Goal: Find contact information: Obtain details needed to contact an individual or organization

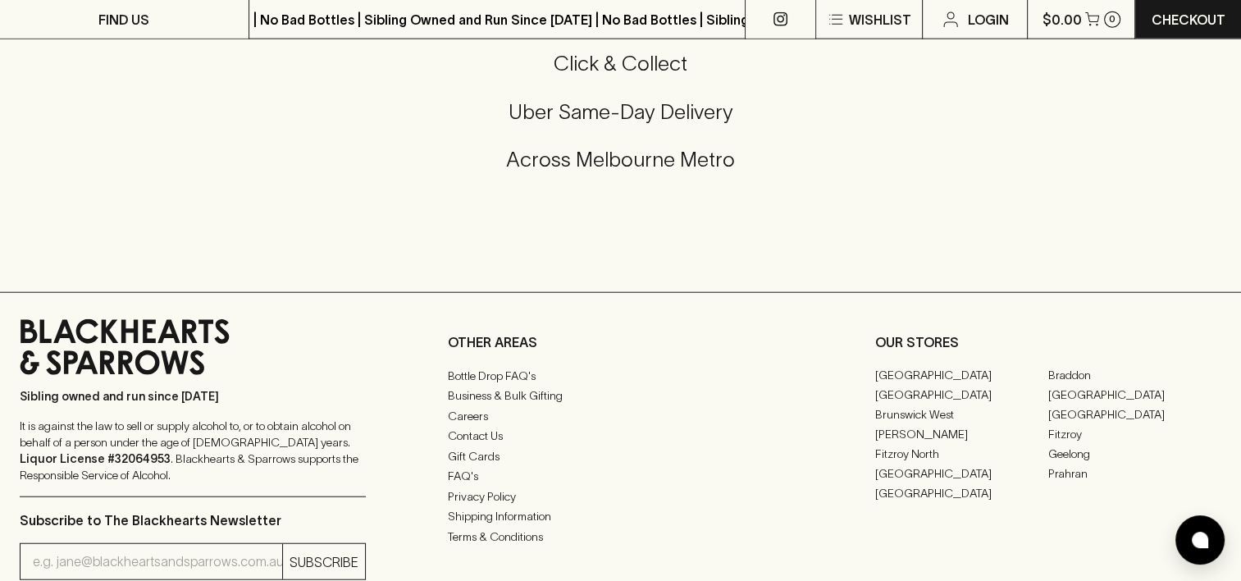
scroll to position [4020, 0]
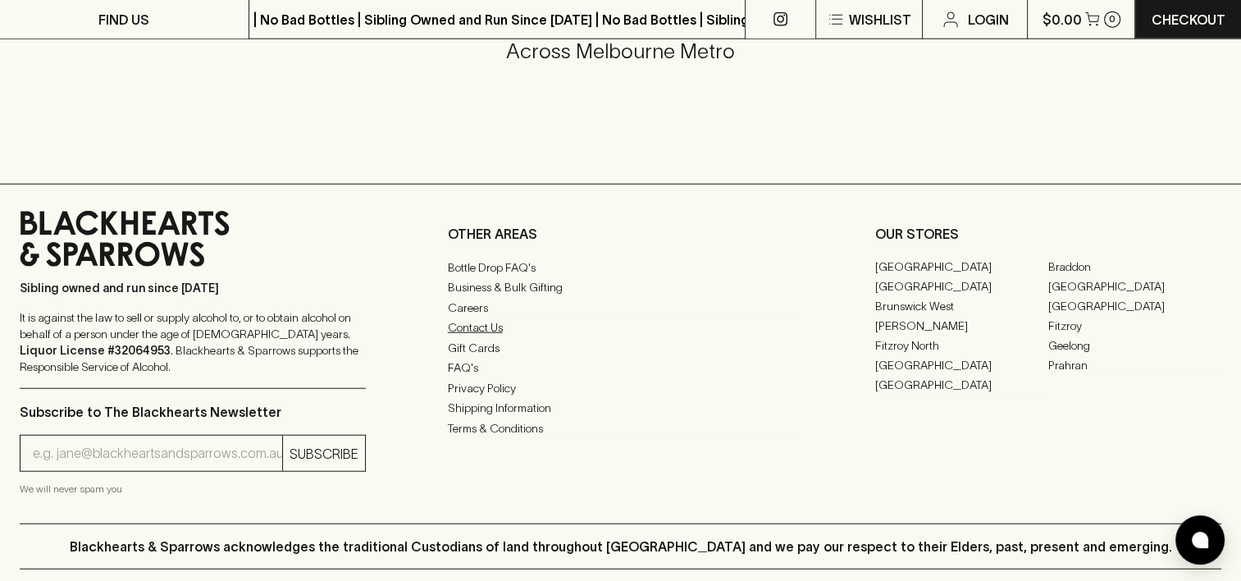
click at [485, 324] on link "Contact Us" at bounding box center [621, 328] width 346 height 20
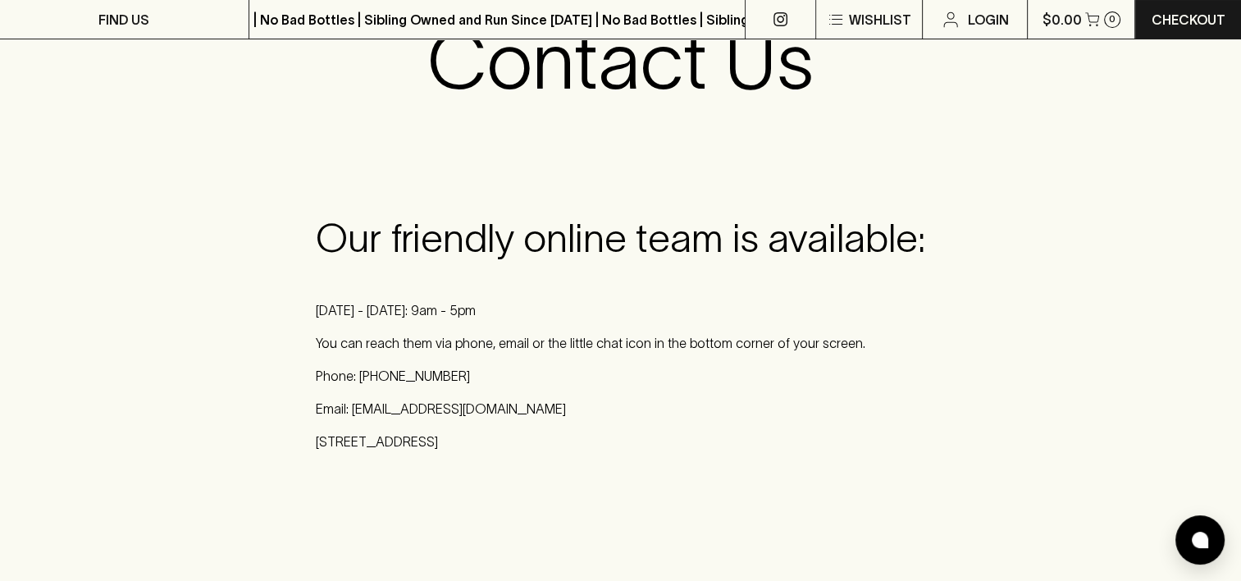
scroll to position [164, 0]
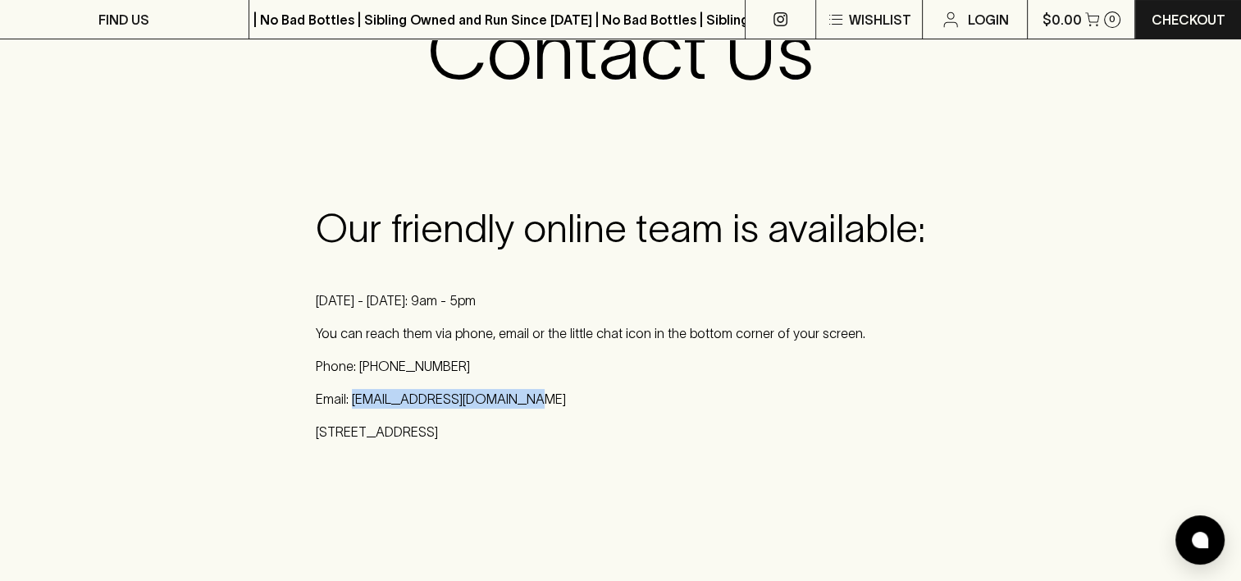
drag, startPoint x: 515, startPoint y: 400, endPoint x: 351, endPoint y: 407, distance: 164.2
click at [351, 407] on p "Email: [EMAIL_ADDRESS][DOMAIN_NAME]" at bounding box center [621, 399] width 610 height 20
copy p "[EMAIL_ADDRESS][DOMAIN_NAME]"
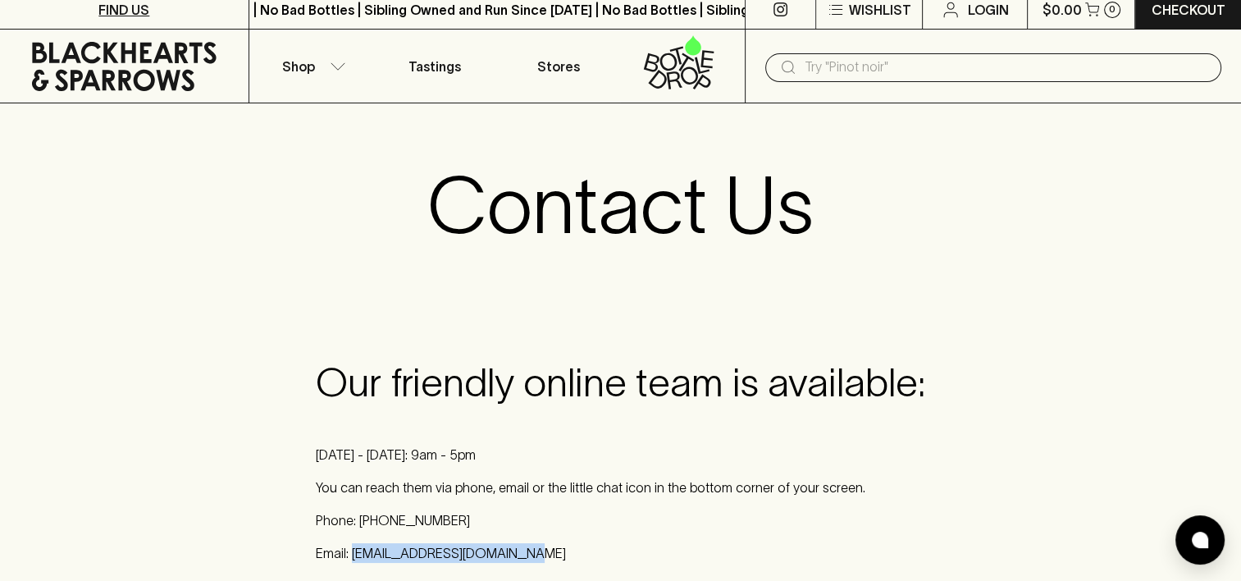
scroll to position [0, 0]
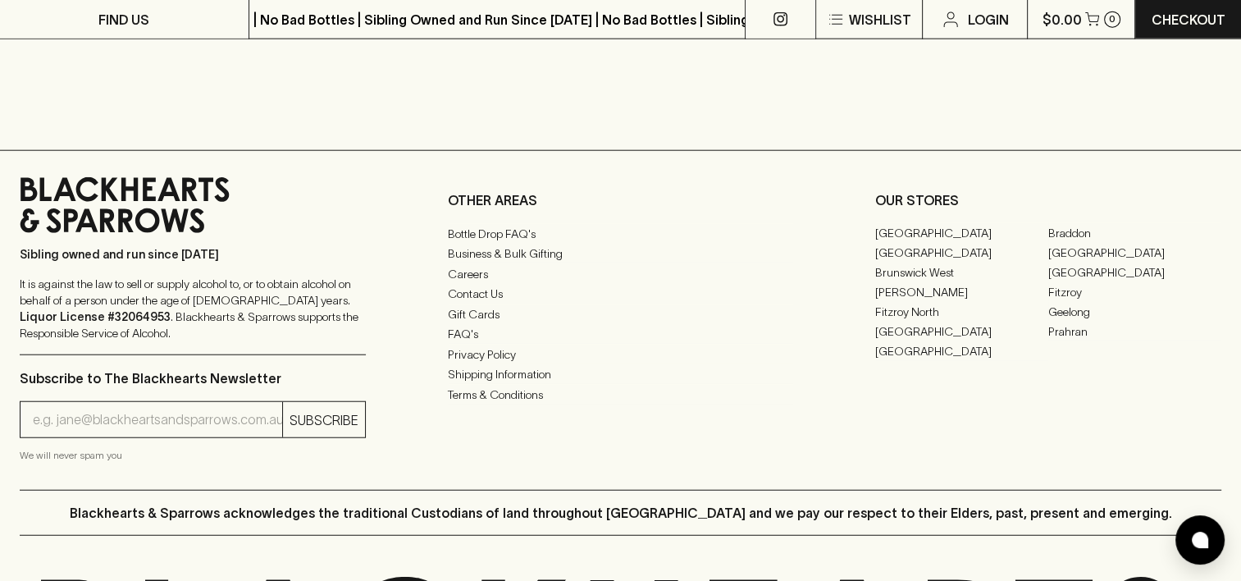
scroll to position [4023, 0]
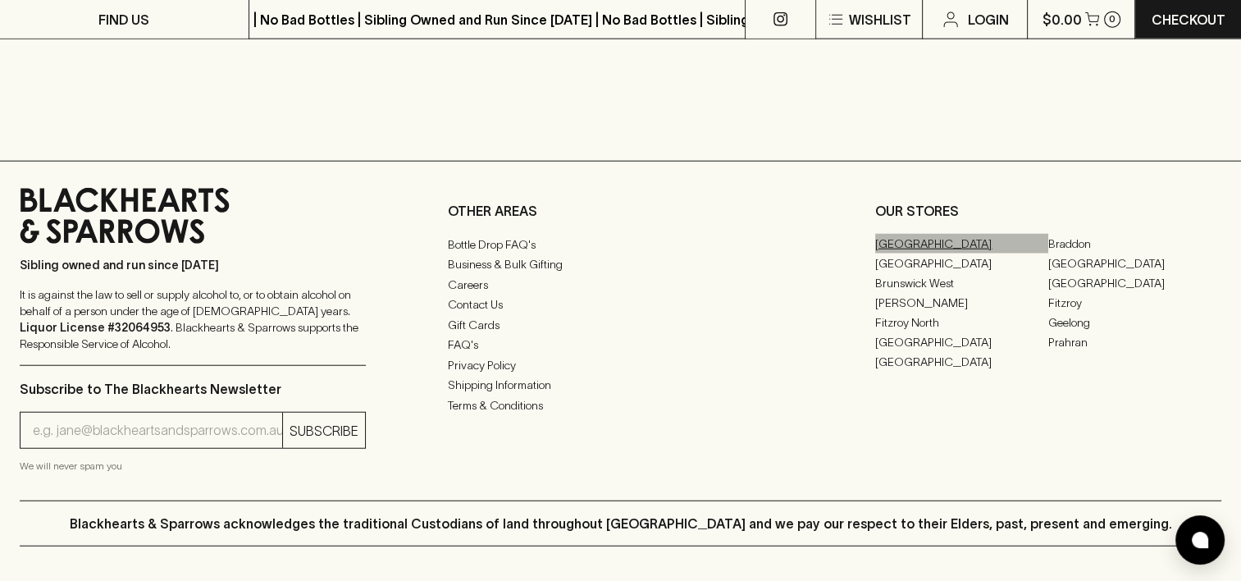
click at [912, 254] on link "[GEOGRAPHIC_DATA]" at bounding box center [961, 244] width 173 height 20
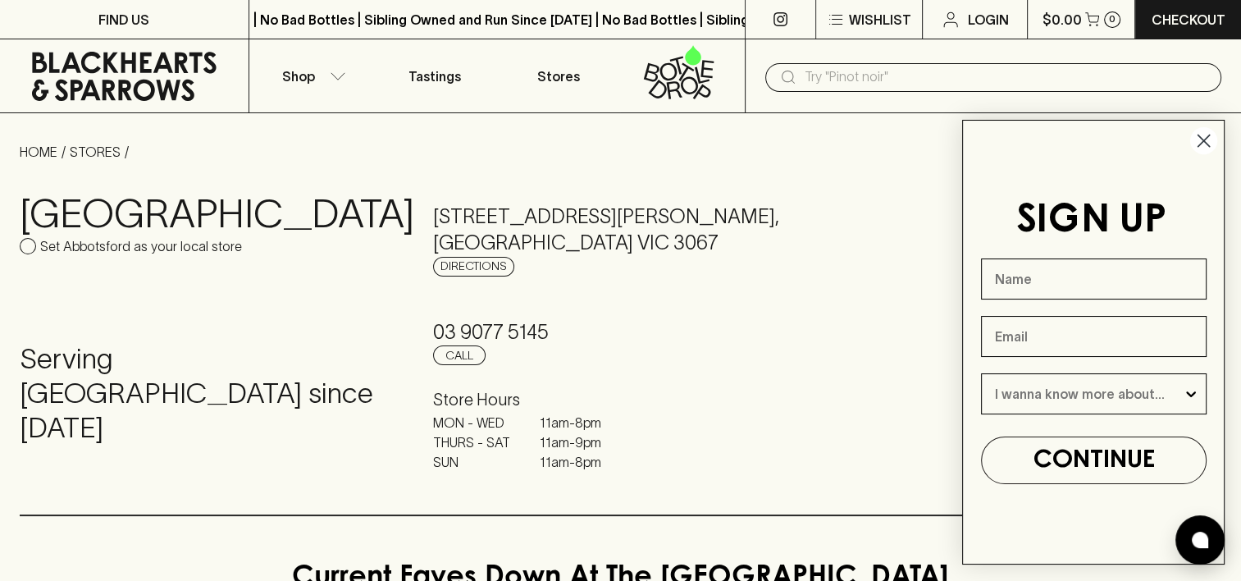
click at [1199, 141] on circle "Close dialog" at bounding box center [1203, 140] width 27 height 27
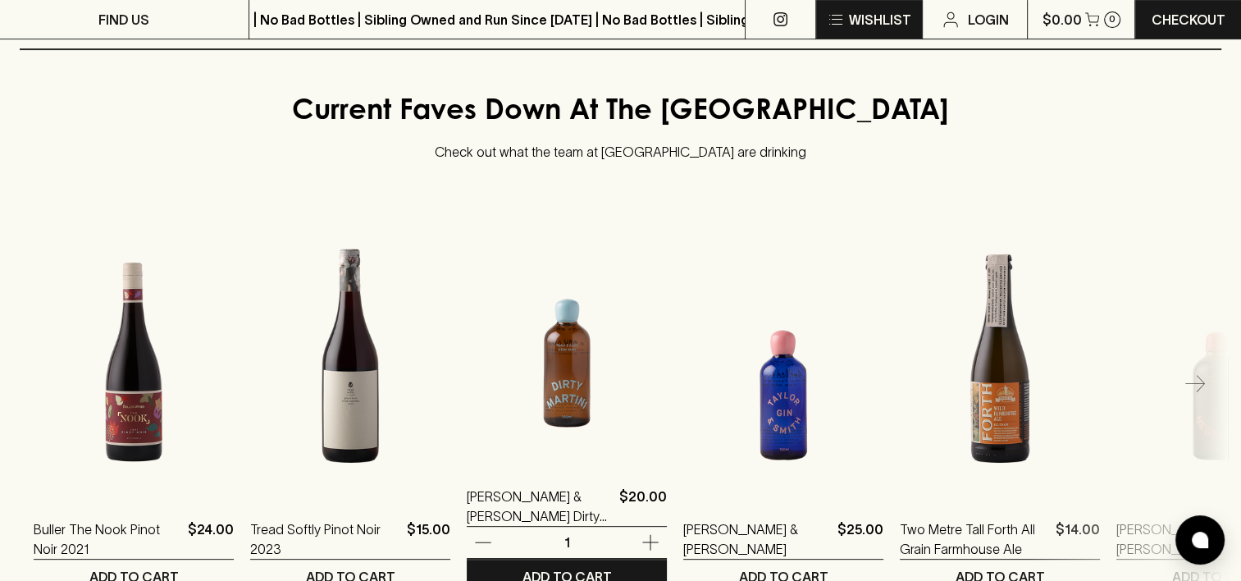
scroll to position [328, 0]
